Goal: Transaction & Acquisition: Purchase product/service

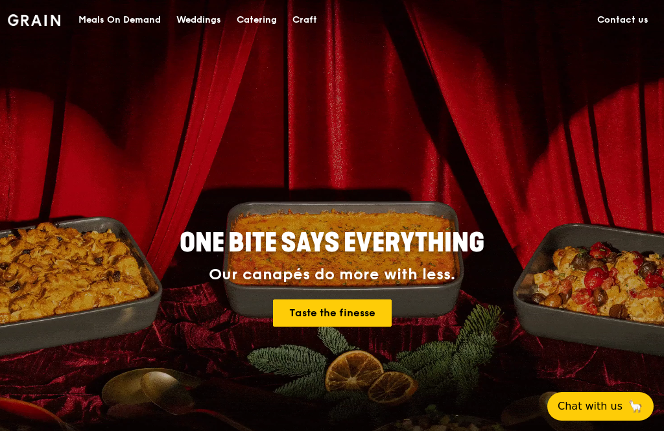
click at [258, 16] on div "Catering" at bounding box center [257, 20] width 40 height 39
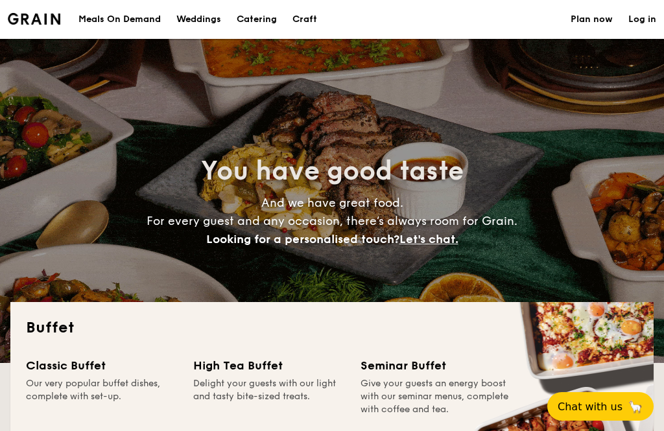
select select
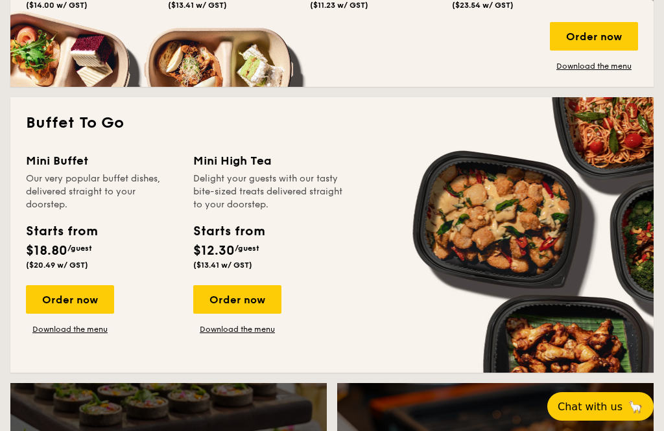
scroll to position [777, 0]
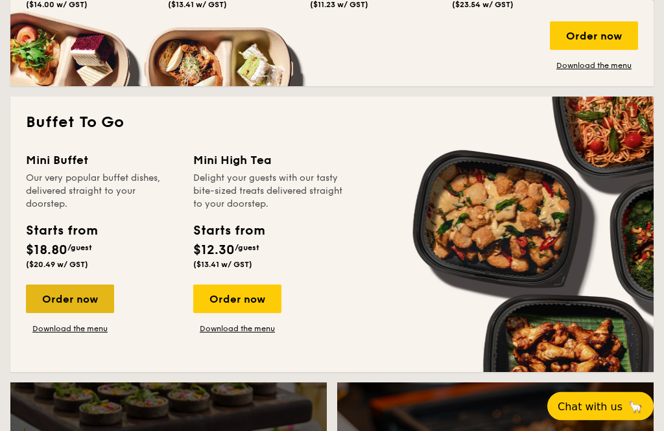
click at [70, 306] on div "Order now" at bounding box center [70, 299] width 88 height 29
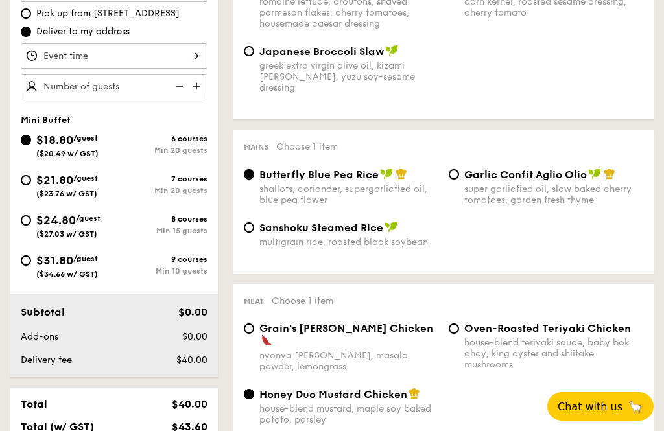
scroll to position [423, 0]
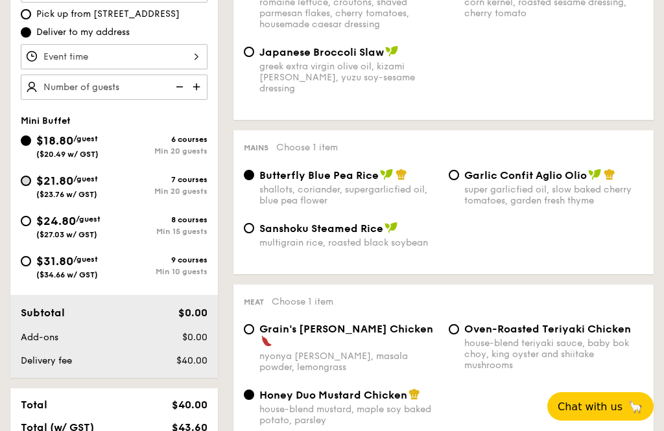
click at [29, 178] on input "$21.80 /guest ($23.76 w/ GST) 7 courses Min 20 guests" at bounding box center [26, 181] width 10 height 10
radio input "true"
radio input "false"
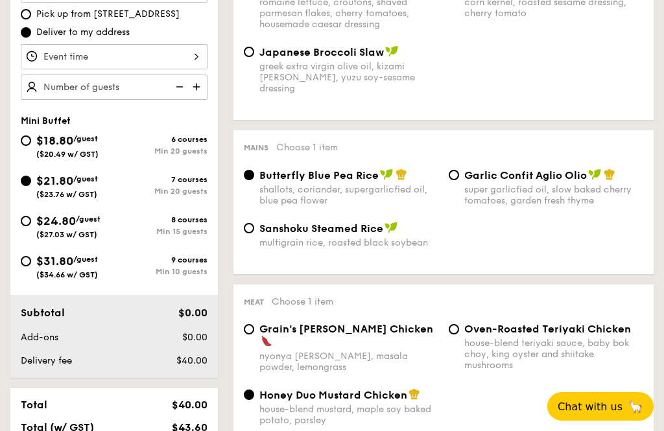
radio input "true"
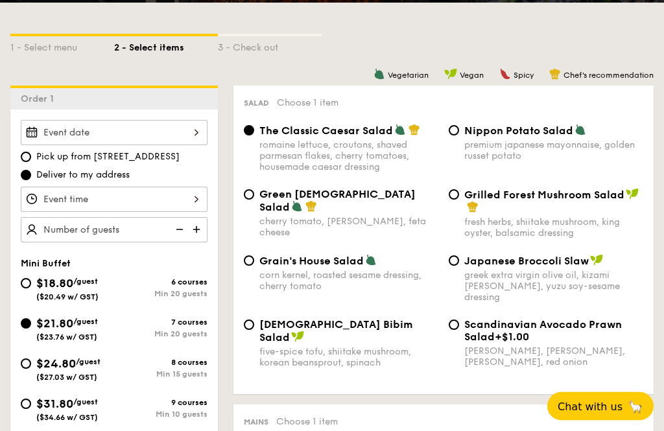
scroll to position [280, 0]
click at [149, 200] on div at bounding box center [114, 199] width 187 height 25
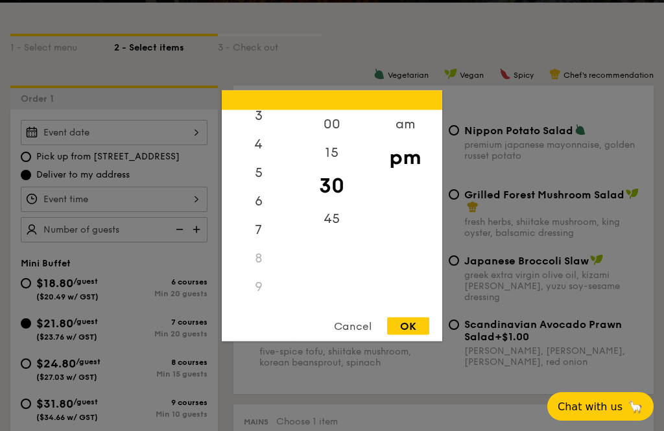
scroll to position [105, 0]
click at [258, 194] on div "5" at bounding box center [258, 175] width 73 height 38
click at [413, 335] on div "OK" at bounding box center [408, 326] width 42 height 18
type input "5:30PM"
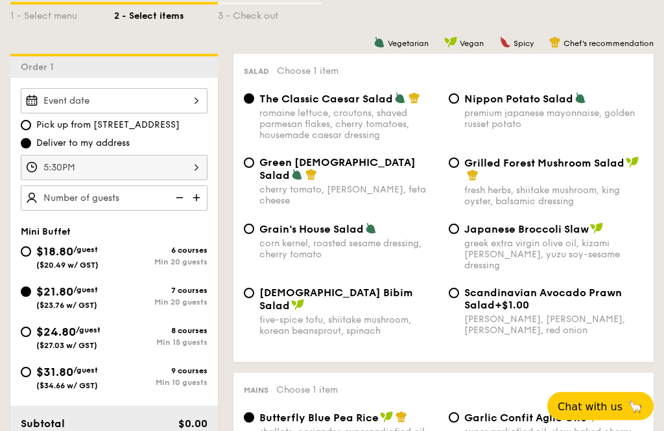
scroll to position [312, 0]
click at [138, 99] on div at bounding box center [114, 100] width 187 height 25
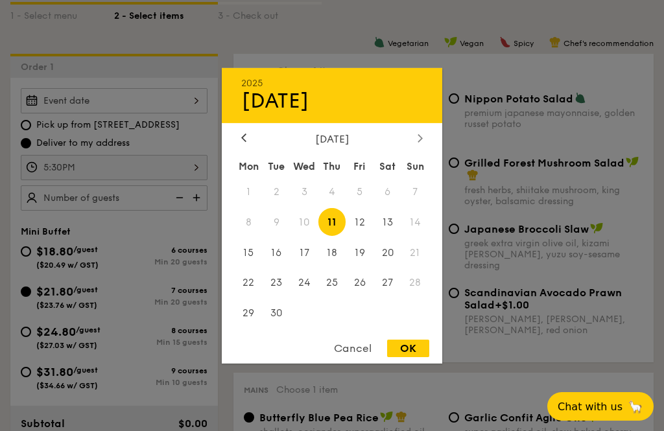
click at [416, 145] on div at bounding box center [420, 138] width 12 height 12
click at [384, 236] on span "11" at bounding box center [387, 222] width 28 height 28
click at [412, 357] on div "OK" at bounding box center [408, 349] width 42 height 18
type input "Oct 11, 2025"
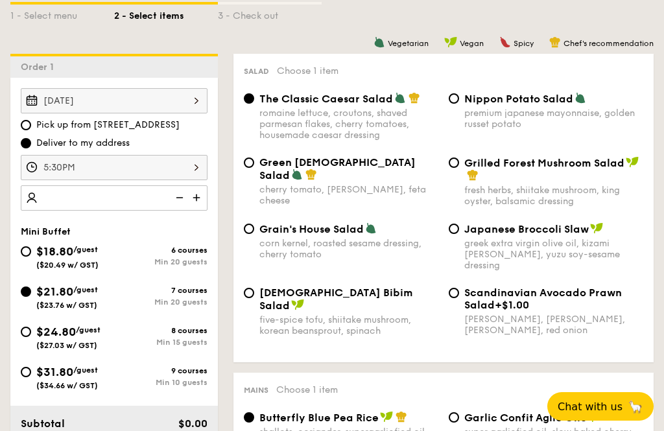
click at [99, 187] on input "number" at bounding box center [114, 197] width 187 height 25
click at [196, 196] on img at bounding box center [197, 197] width 19 height 25
click at [193, 198] on img at bounding box center [197, 197] width 19 height 25
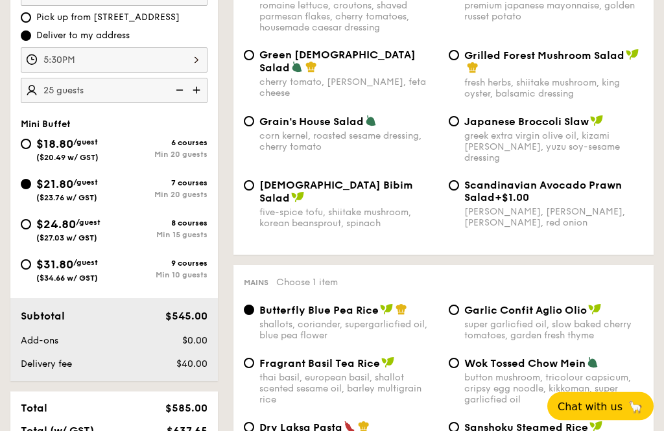
scroll to position [419, 0]
click at [203, 88] on img at bounding box center [197, 90] width 19 height 25
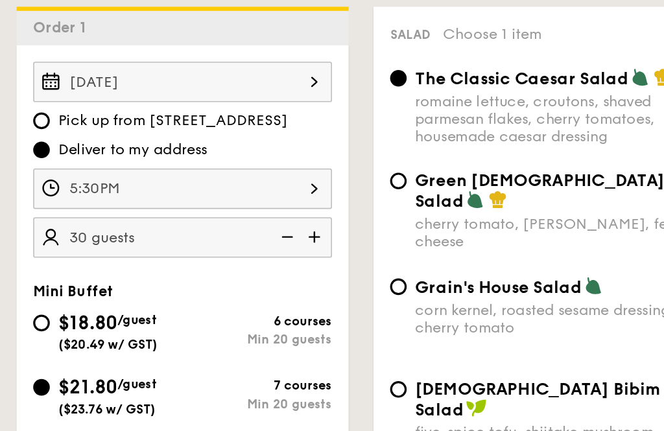
click at [196, 144] on img at bounding box center [197, 148] width 19 height 25
click at [198, 145] on img at bounding box center [197, 148] width 19 height 25
click at [182, 152] on img at bounding box center [178, 148] width 19 height 25
type input "35 guests"
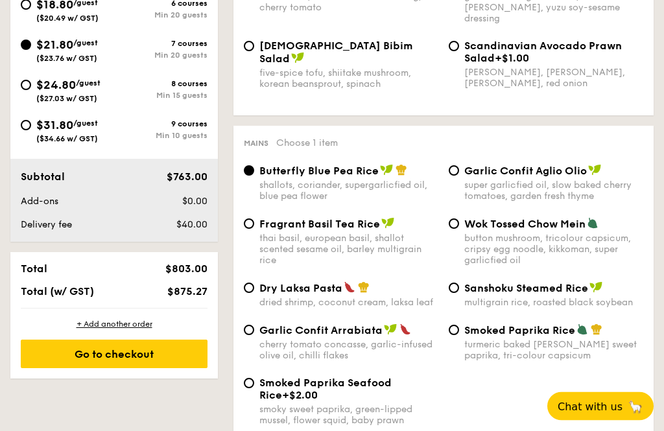
scroll to position [641, 0]
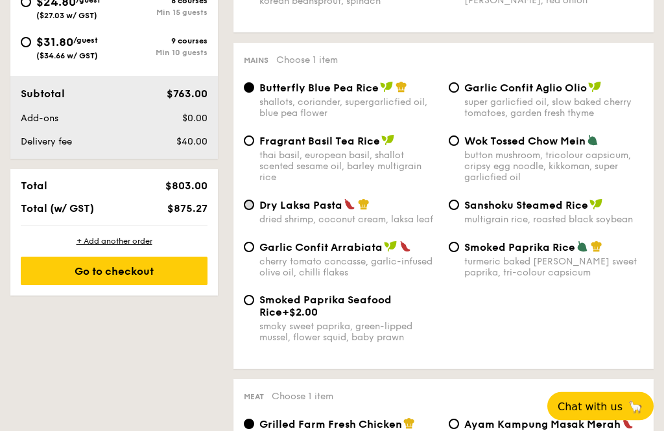
click at [249, 207] on input "Dry Laksa Pasta dried shrimp, coconut cream, laksa leaf" at bounding box center [249, 205] width 10 height 10
radio input "true"
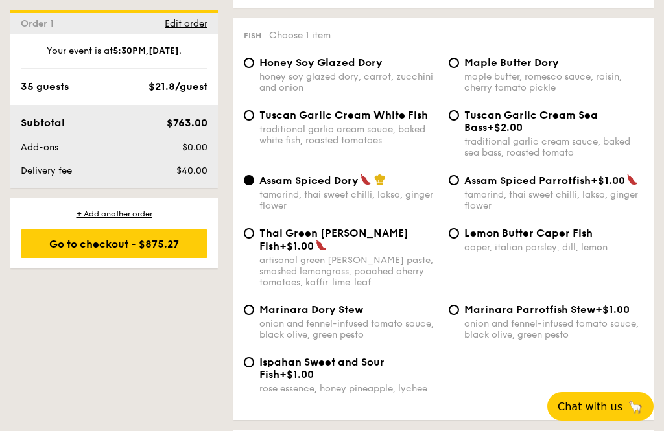
scroll to position [1397, 0]
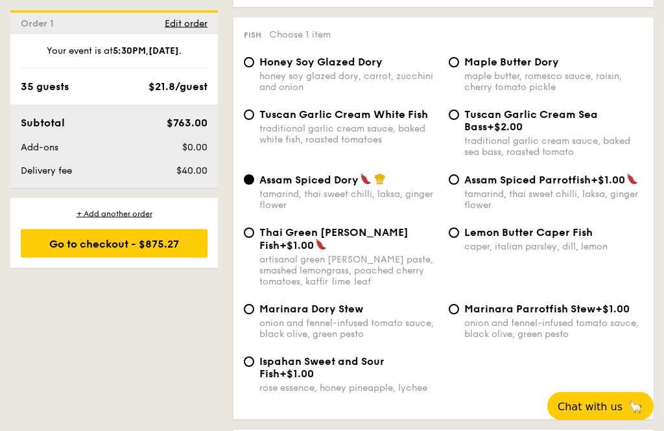
click at [562, 239] on span "Lemon Butter Caper Fish" at bounding box center [528, 233] width 128 height 12
click at [459, 239] on input "Lemon Butter Caper Fish caper, italian parsley, dill, lemon" at bounding box center [454, 233] width 10 height 10
radio input "true"
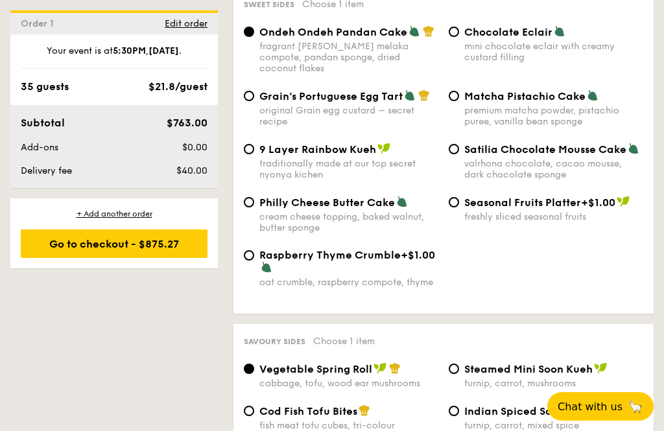
scroll to position [2161, 0]
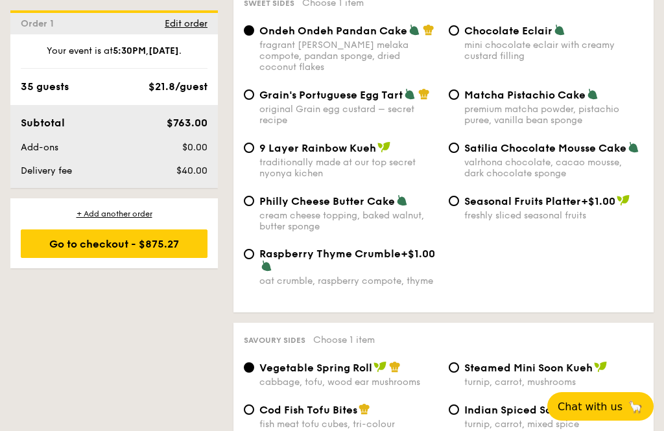
click at [329, 99] on span "Grain's Portuguese Egg Tart" at bounding box center [330, 95] width 143 height 12
click at [254, 99] on input "Grain's Portuguese Egg Tart original Grain egg custard – secret recipe" at bounding box center [249, 94] width 10 height 10
radio input "true"
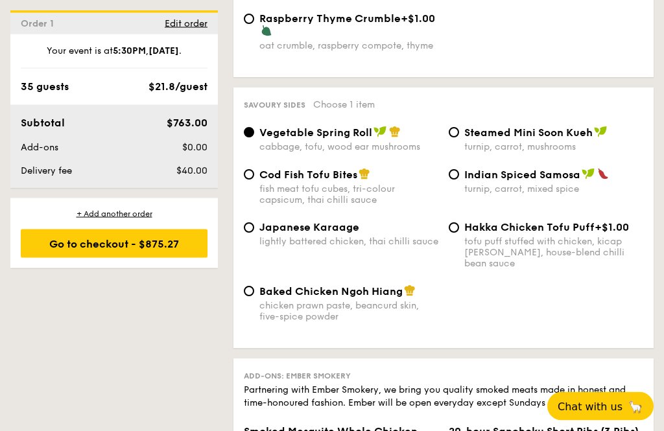
scroll to position [2397, 0]
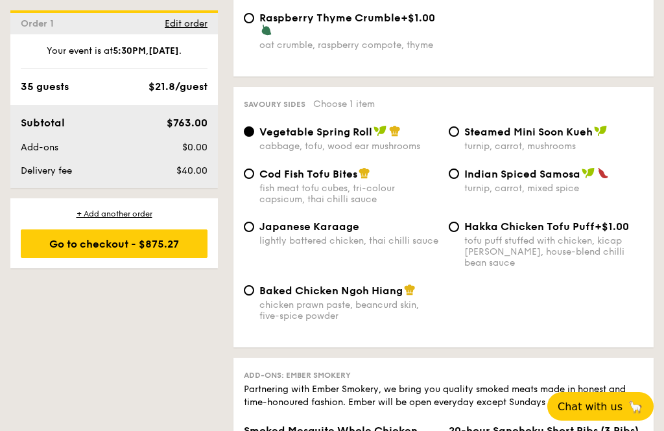
click at [273, 233] on span "Japanese Karaage" at bounding box center [309, 226] width 100 height 12
click at [254, 232] on input "Japanese Karaage lightly battered chicken, thai chilli sauce" at bounding box center [249, 227] width 10 height 10
radio input "true"
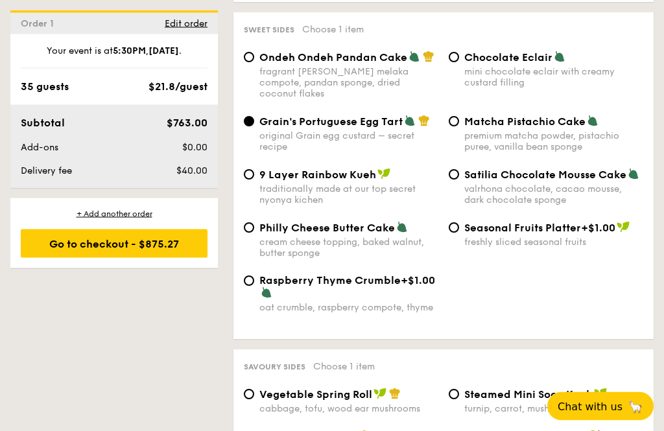
scroll to position [2135, 0]
click at [453, 126] on input "Matcha Pistachio Cake premium matcha powder, pistachio puree, vanilla bean spon…" at bounding box center [454, 121] width 10 height 10
radio input "true"
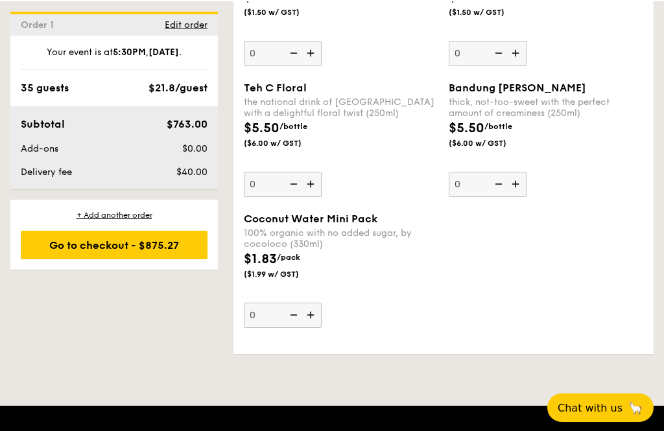
scroll to position [3961, 0]
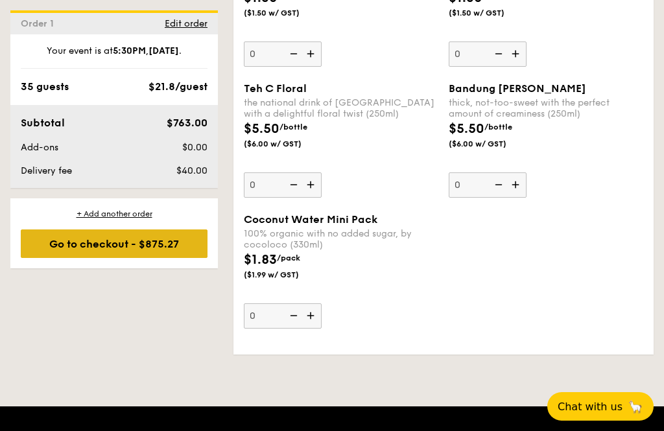
click at [55, 249] on div "Go to checkout - $875.27" at bounding box center [114, 244] width 187 height 29
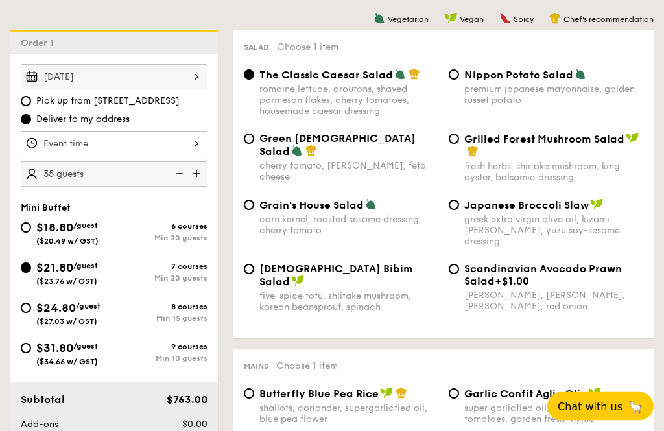
scroll to position [331, 0]
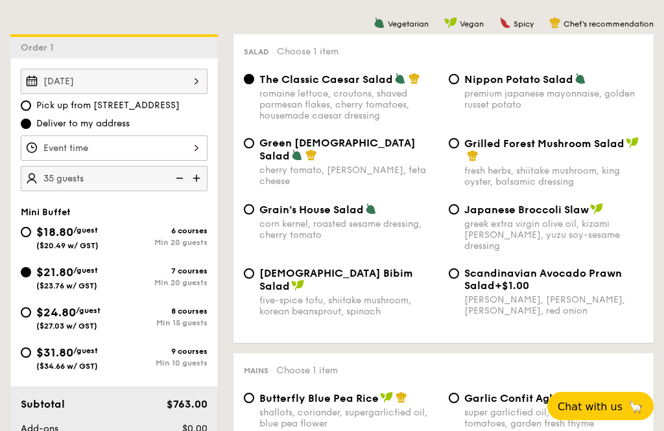
click at [169, 145] on div at bounding box center [114, 148] width 187 height 25
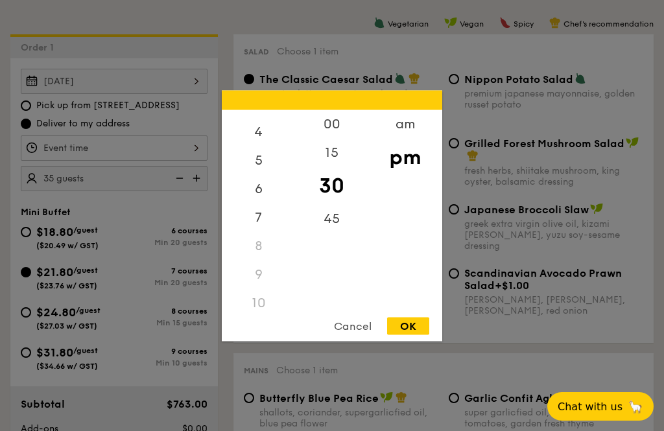
scroll to position [114, 0]
click at [255, 213] on div "6" at bounding box center [258, 195] width 73 height 38
click at [336, 144] on div "00" at bounding box center [331, 129] width 73 height 38
click at [412, 335] on div "OK" at bounding box center [408, 326] width 42 height 18
type input "6:00PM"
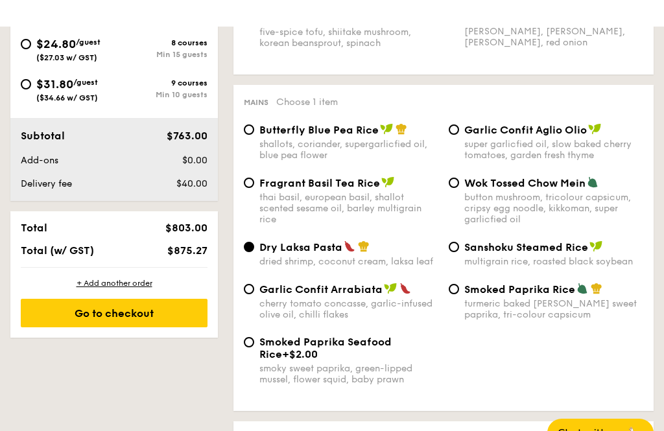
scroll to position [600, 0]
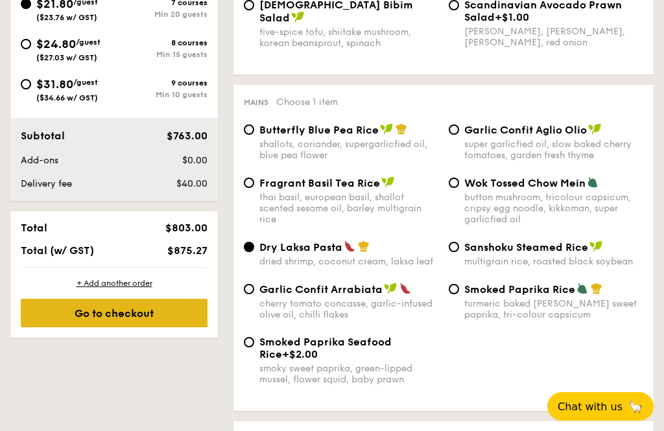
click at [168, 318] on div "Go to checkout" at bounding box center [114, 313] width 187 height 29
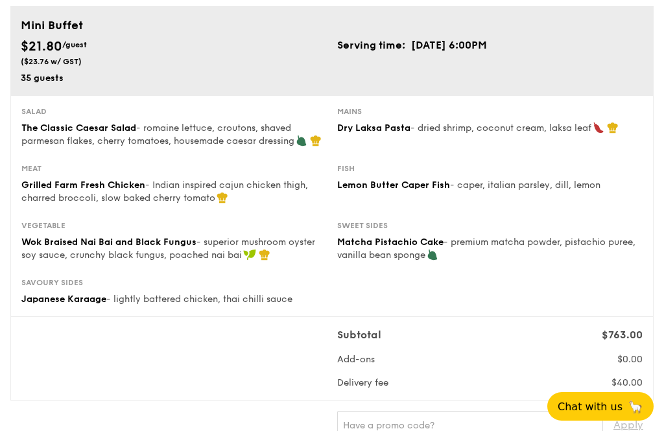
scroll to position [99, 0]
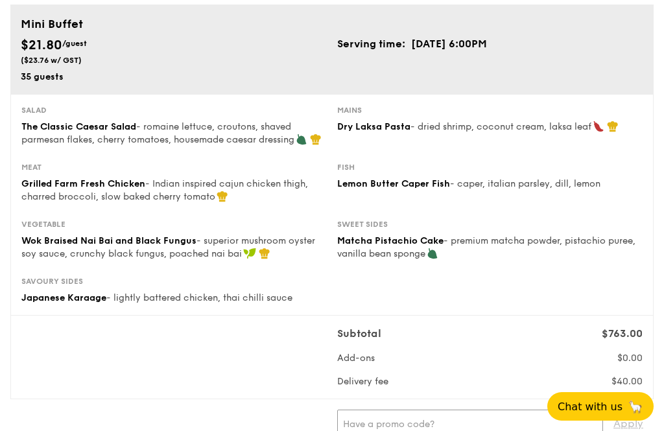
click at [427, 421] on input "text" at bounding box center [470, 424] width 266 height 29
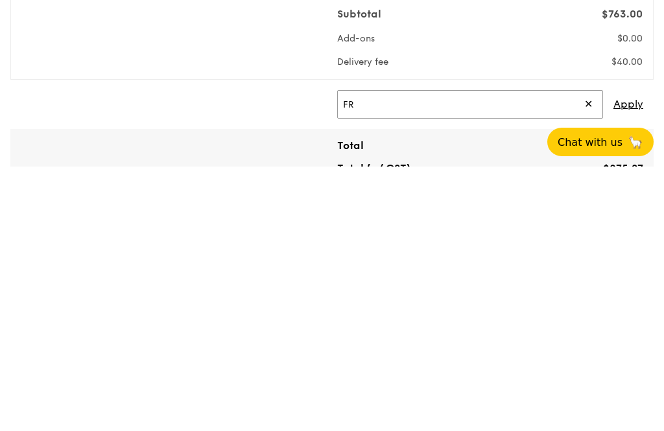
type input "F"
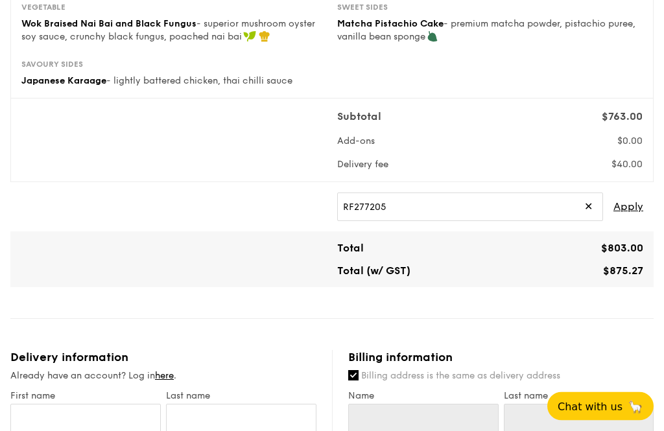
scroll to position [316, 0]
type input "RF277205"
click at [631, 212] on span "Apply" at bounding box center [628, 207] width 30 height 29
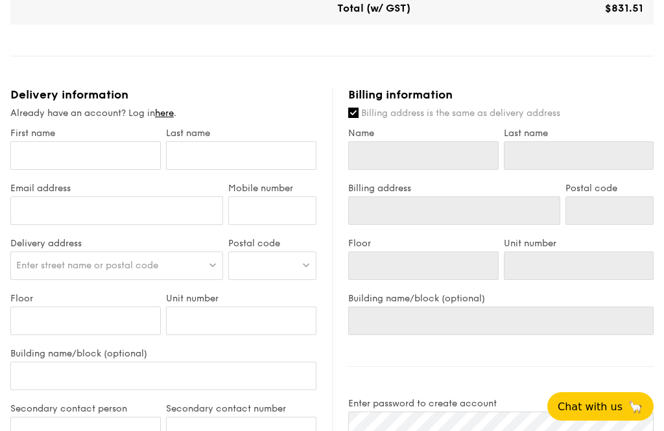
scroll to position [560, 0]
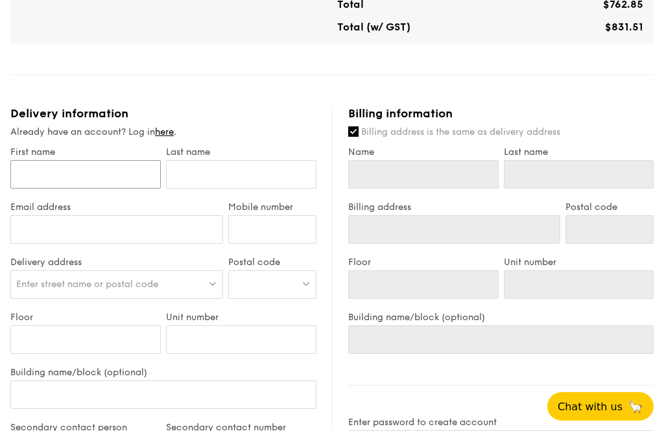
click at [134, 175] on input "First name" at bounding box center [85, 174] width 150 height 29
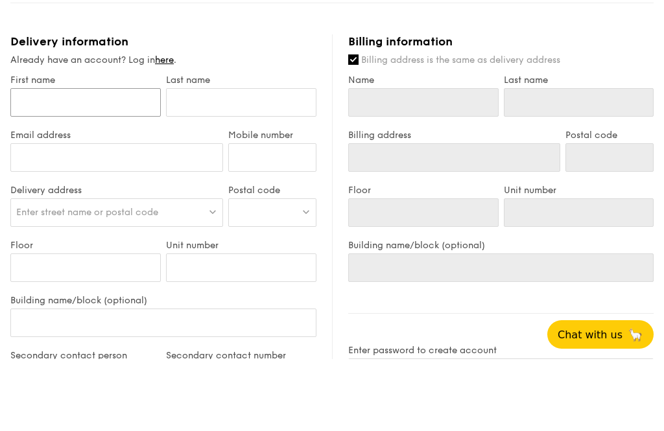
type input "K"
type input "Ka"
type input "Kai"
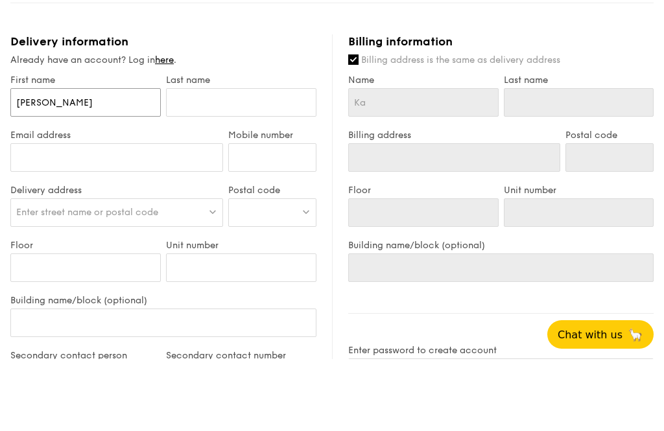
type input "Kai"
type input "Kaiw"
type input "Kaiwe"
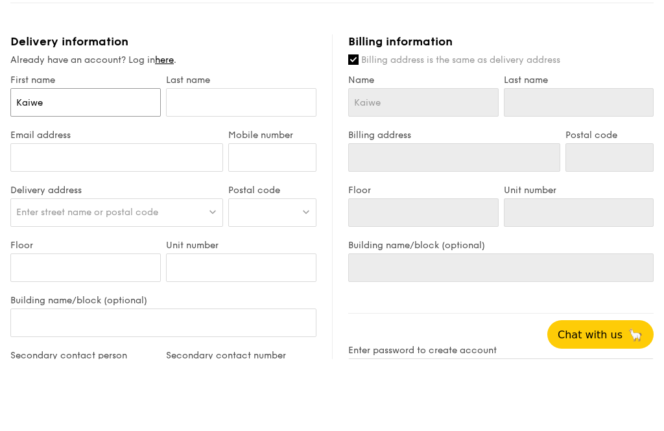
type input "Kaiwen"
click at [211, 160] on input "text" at bounding box center [241, 174] width 150 height 29
type input "N"
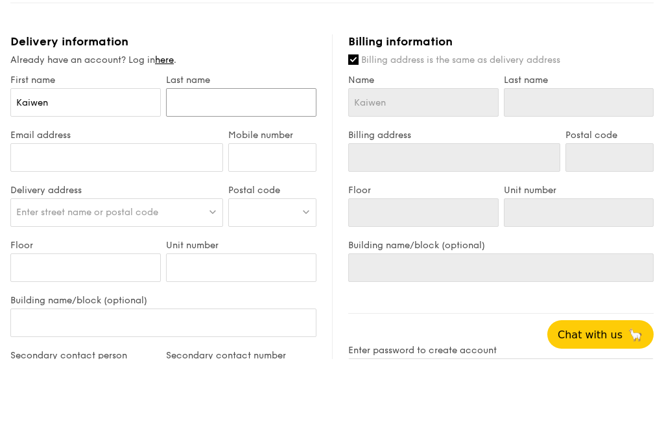
type input "N"
type input "Na"
type input "Nai"
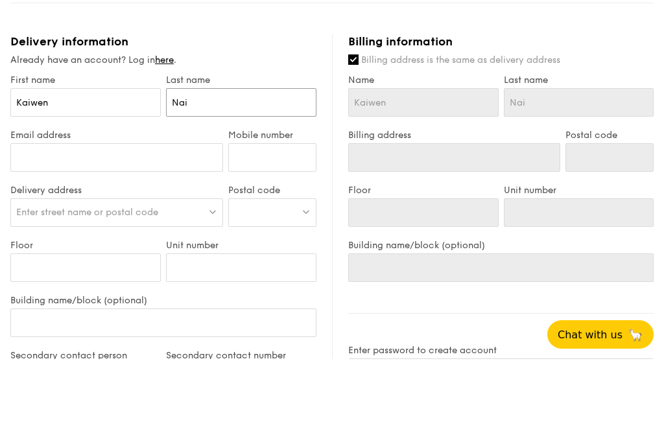
type input "Nai"
click at [47, 215] on input "Email address" at bounding box center [116, 229] width 213 height 29
type input "j"
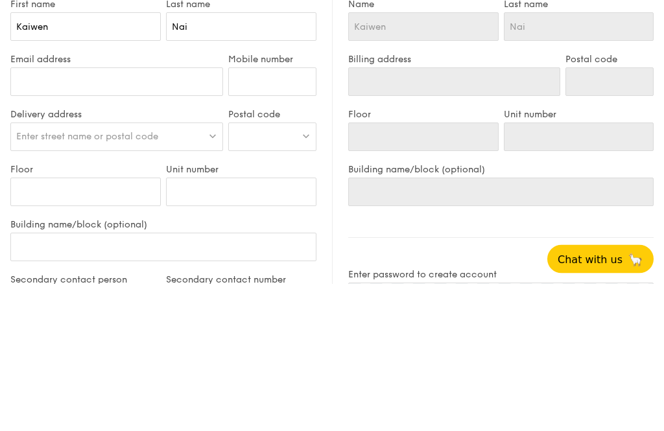
click at [170, 270] on div "Enter street name or postal code" at bounding box center [116, 284] width 213 height 29
click at [280, 270] on div at bounding box center [272, 284] width 88 height 29
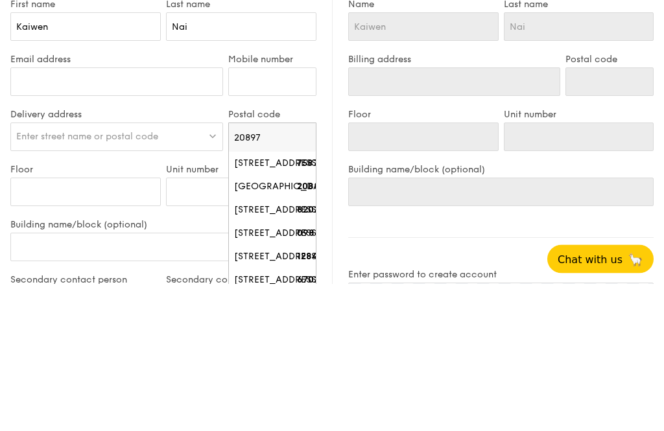
type input "208979"
click at [286, 305] on div "321C Jalan Besar" at bounding box center [263, 311] width 58 height 13
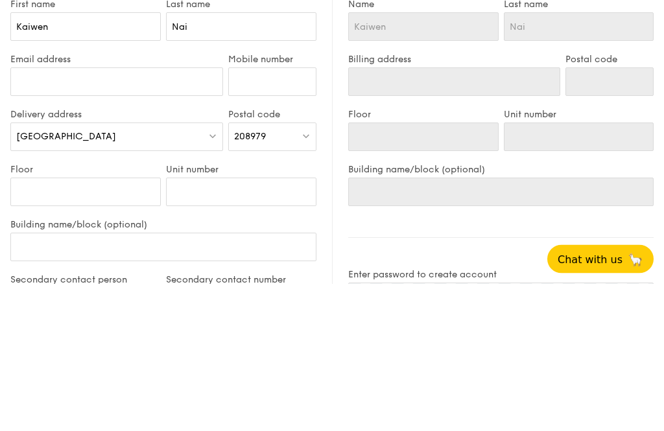
type input "321C Jalan Besar"
type input "208979"
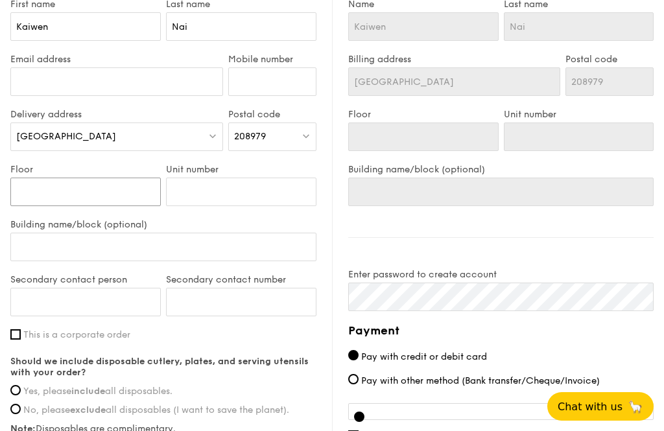
click at [123, 198] on input "Floor" at bounding box center [85, 192] width 150 height 29
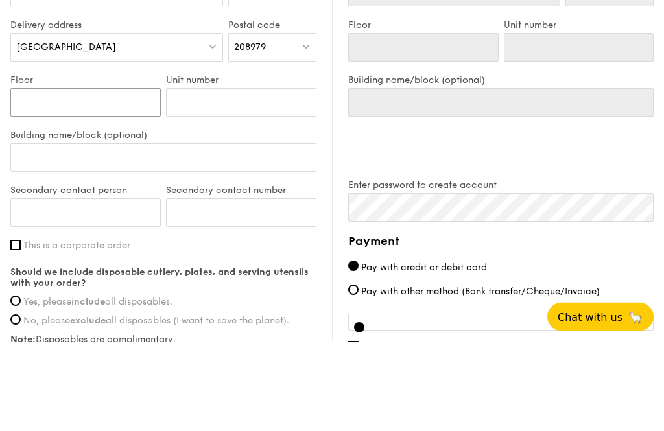
type input "4"
click at [288, 178] on input "Unit number" at bounding box center [241, 192] width 150 height 29
click at [49, 233] on input "Building name/block (optional)" at bounding box center [163, 247] width 306 height 29
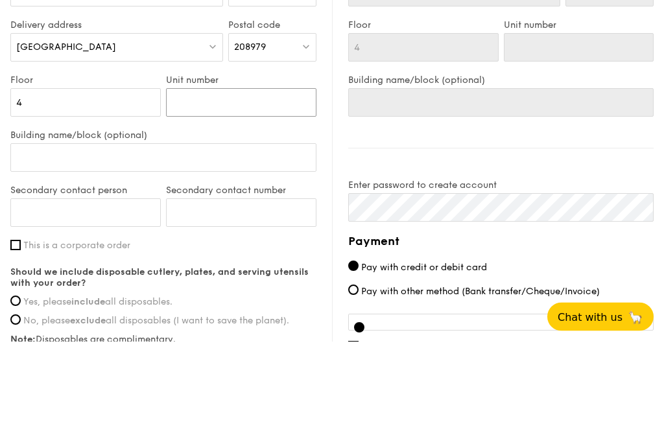
click at [302, 178] on input "Unit number" at bounding box center [241, 192] width 150 height 29
type input "0"
type input "01"
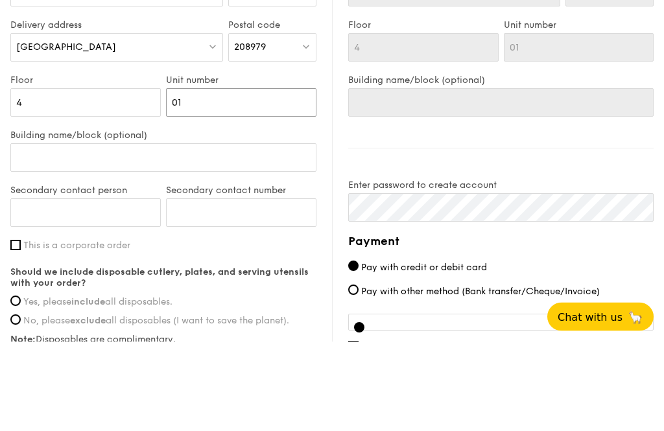
type input "01"
click at [31, 233] on input "Building name/block (optional)" at bounding box center [163, 247] width 306 height 29
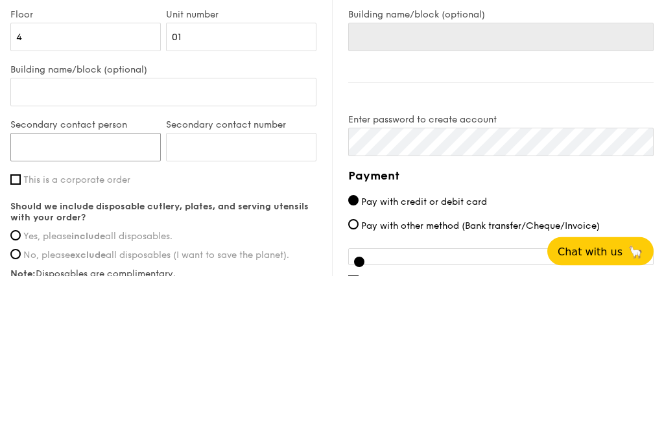
click at [32, 288] on input "Secondary contact person" at bounding box center [85, 302] width 150 height 29
type input "Jinheng"
click at [250, 288] on input "Secondary contact number" at bounding box center [241, 302] width 150 height 29
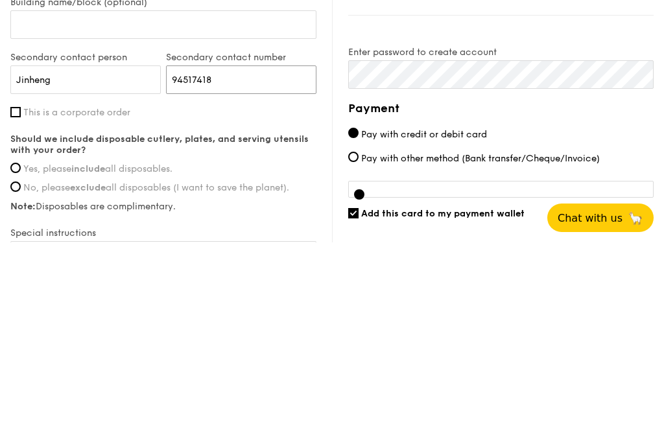
scroll to position [748, 0]
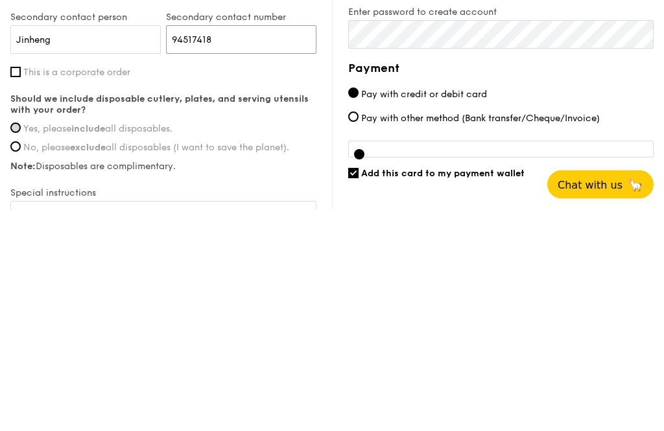
type input "94517418"
click at [20, 345] on input "Yes, please include all disposables." at bounding box center [15, 350] width 10 height 10
radio input "true"
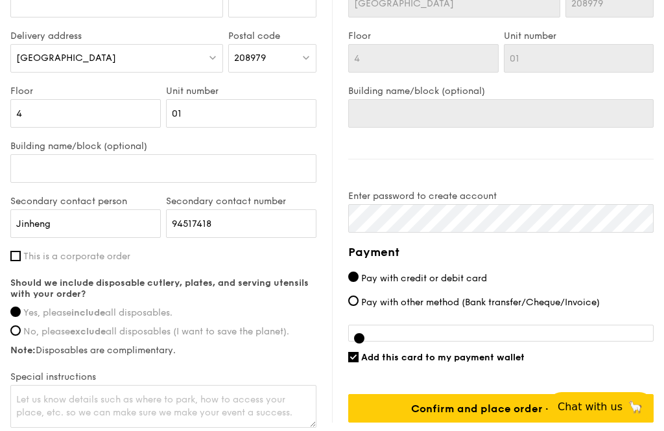
scroll to position [788, 0]
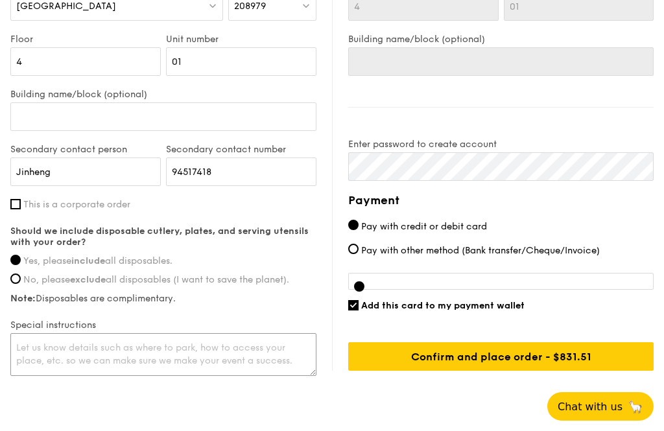
click at [253, 357] on textarea at bounding box center [163, 354] width 306 height 43
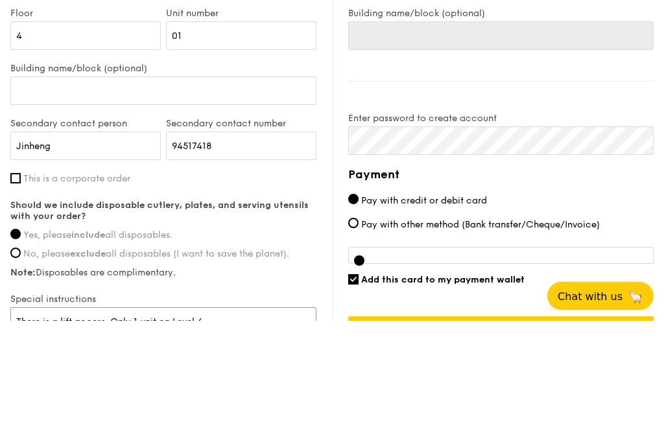
scroll to position [712, 0]
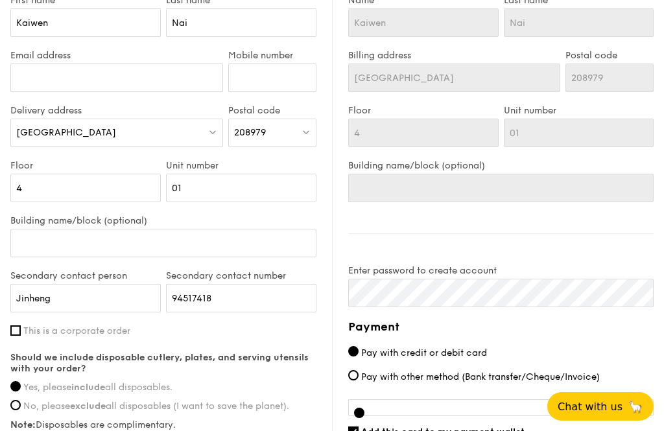
type textarea "There is a lift access. Only 1 unit on Level 4."
click at [191, 84] on input "Email address" at bounding box center [116, 78] width 213 height 29
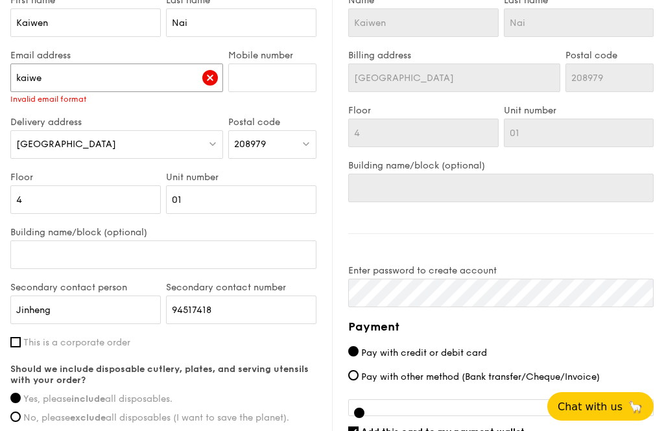
type input "kaiwenx98@gmail.com"
click at [279, 86] on input "Mobile number" at bounding box center [272, 78] width 88 height 29
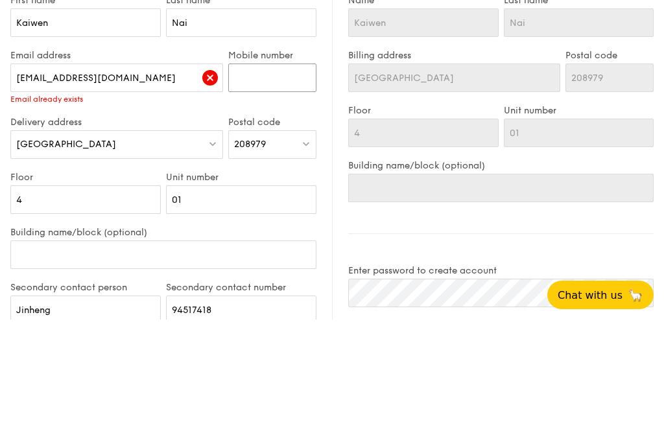
scroll to position [600, 0]
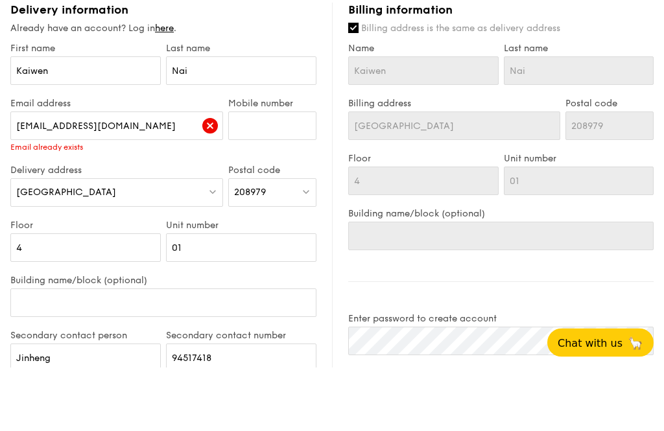
click at [208, 182] on img at bounding box center [210, 190] width 16 height 16
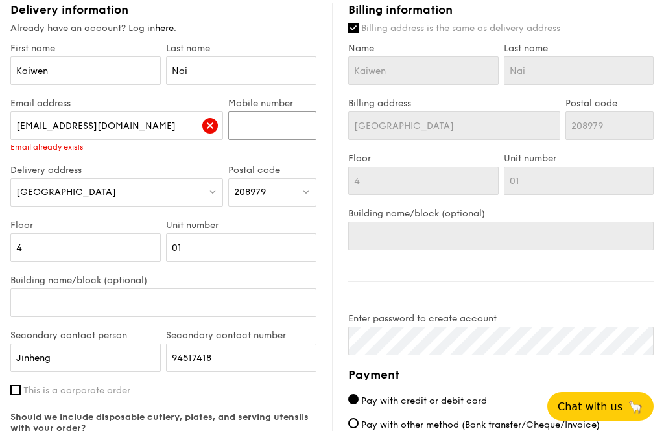
click at [272, 135] on input "Mobile number" at bounding box center [272, 126] width 88 height 29
type input "81894825"
click at [91, 132] on input "kaiwenx98@gmail.com" at bounding box center [116, 126] width 213 height 29
click at [50, 128] on input "kaiwenx98@gmail.com" at bounding box center [116, 126] width 213 height 29
click at [43, 128] on input "kaiwenx98@gmail.com" at bounding box center [116, 126] width 213 height 29
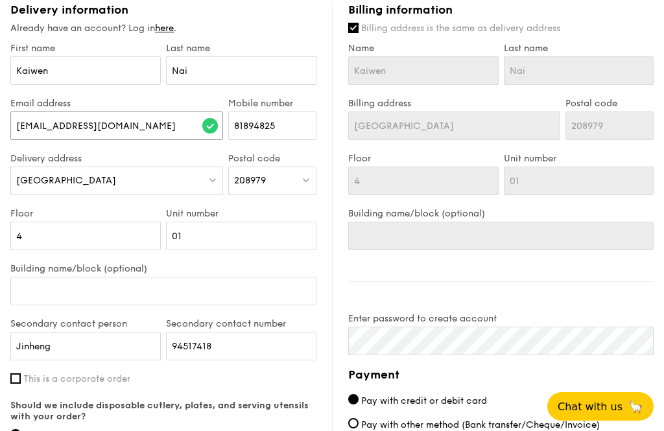
type input "jinheng97@gmail.com"
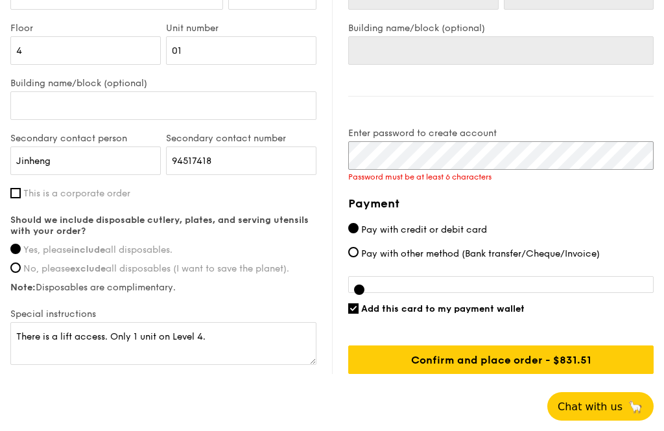
scroll to position [849, 0]
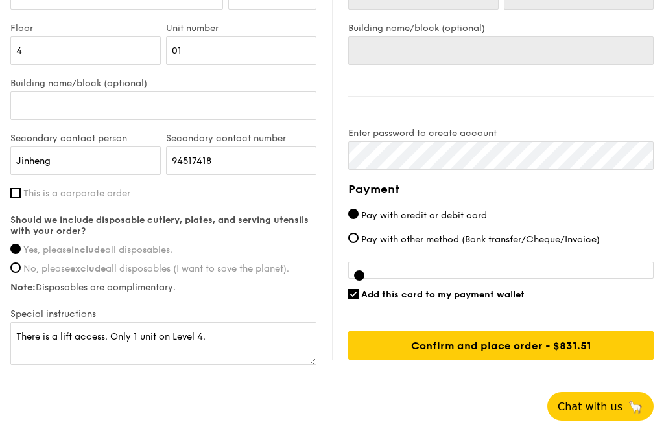
click at [349, 297] on input "Add this card to my payment wallet" at bounding box center [353, 294] width 10 height 10
checkbox input "false"
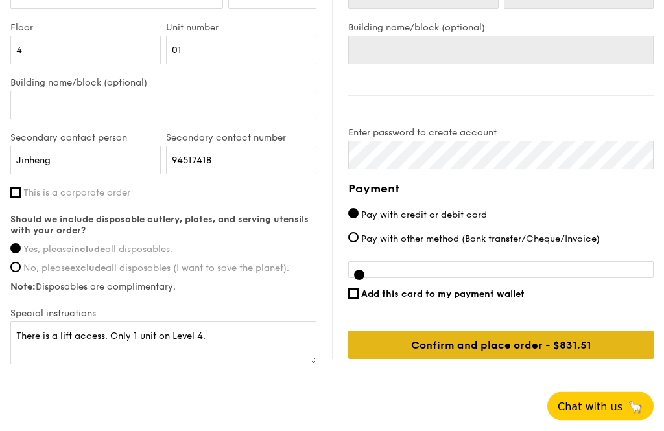
click at [595, 353] on input "Confirm and place order - $875.27" at bounding box center [500, 345] width 305 height 29
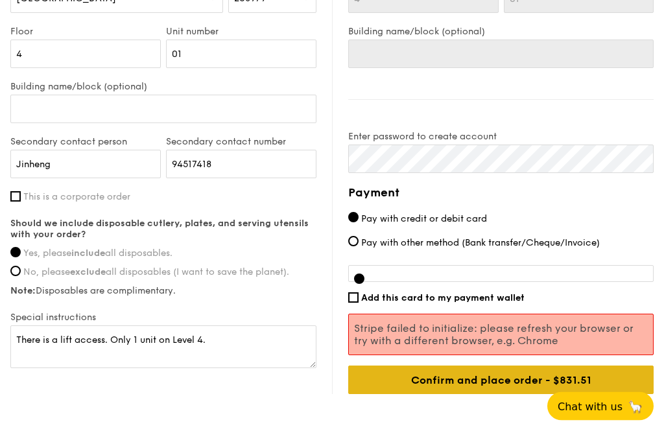
scroll to position [875, 0]
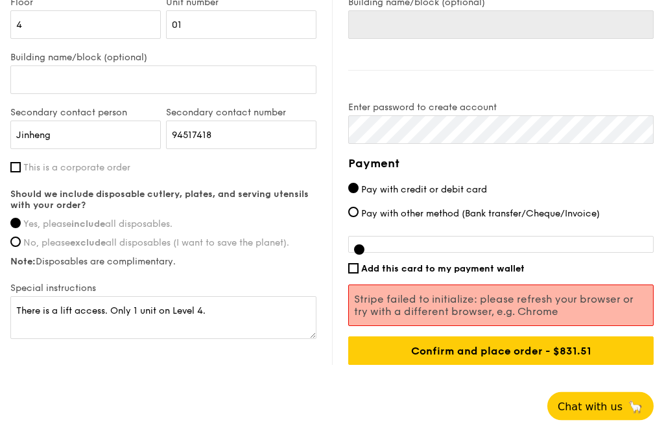
click at [508, 253] on div at bounding box center [500, 245] width 305 height 17
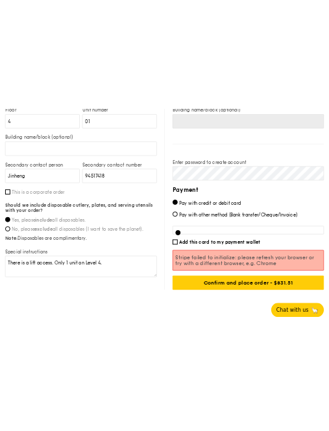
scroll to position [1871, 0]
